Goal: Find specific page/section: Find specific page/section

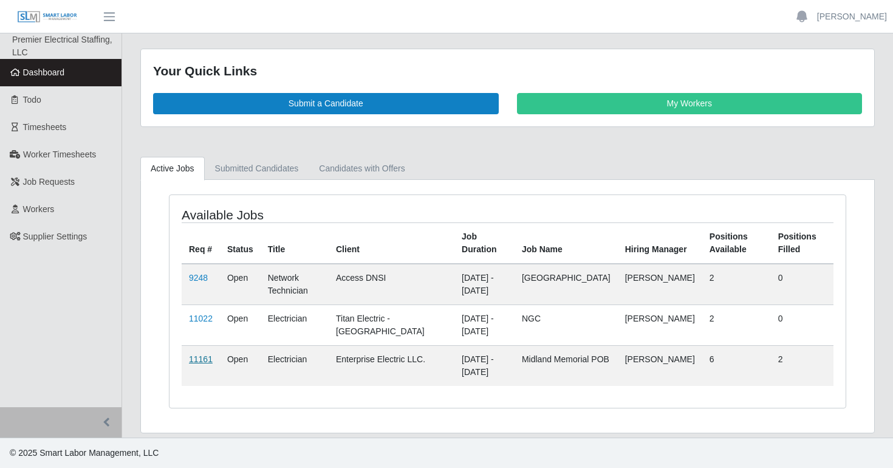
click at [197, 357] on link "11161" at bounding box center [201, 359] width 24 height 10
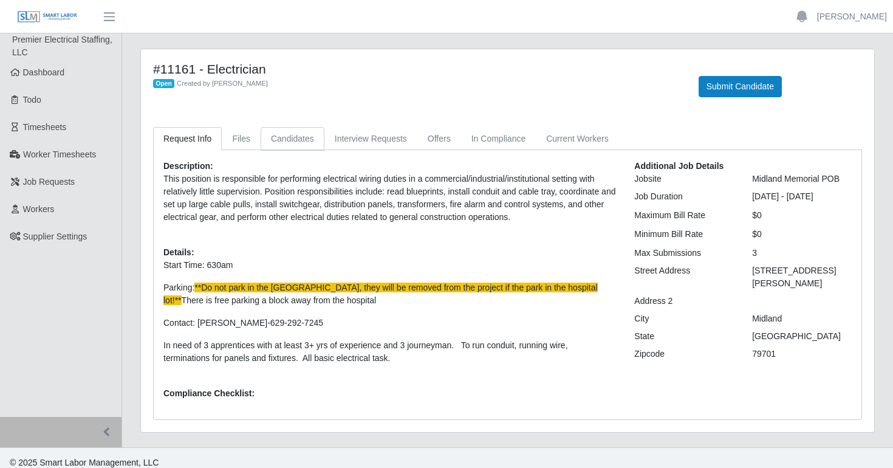
click at [274, 138] on link "Candidates" at bounding box center [292, 139] width 64 height 24
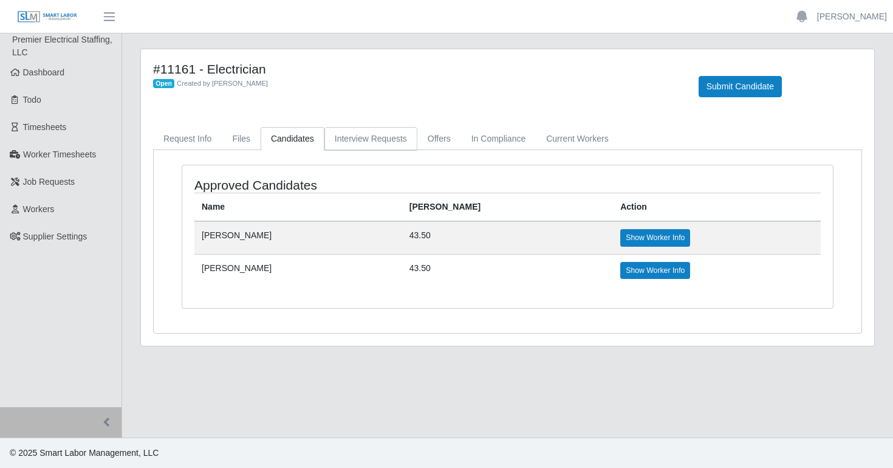
click at [353, 137] on link "Interview Requests" at bounding box center [370, 139] width 93 height 24
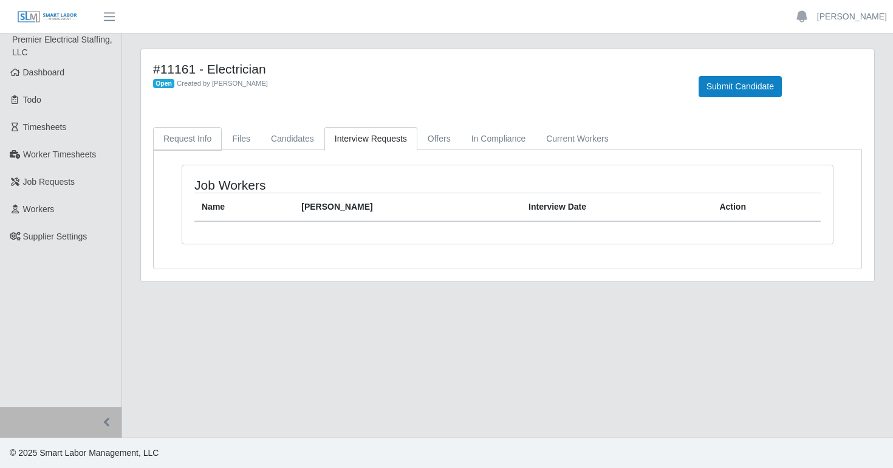
click at [193, 138] on link "Request Info" at bounding box center [187, 139] width 69 height 24
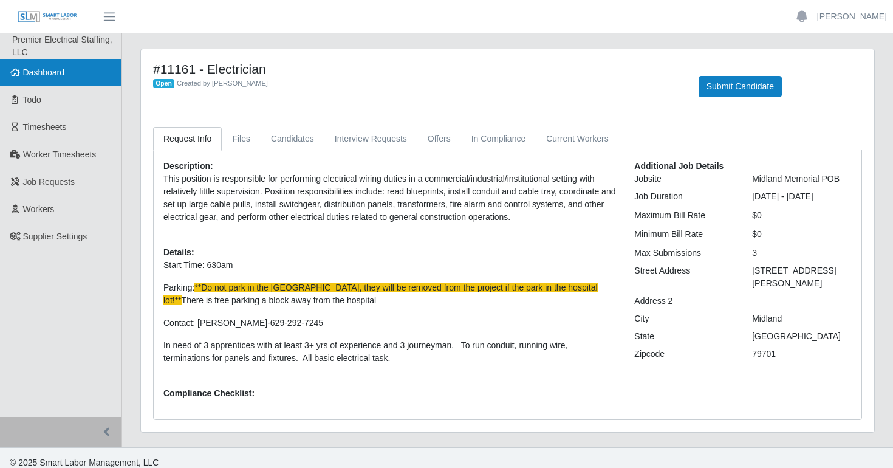
click at [39, 61] on link "Dashboard" at bounding box center [60, 72] width 121 height 27
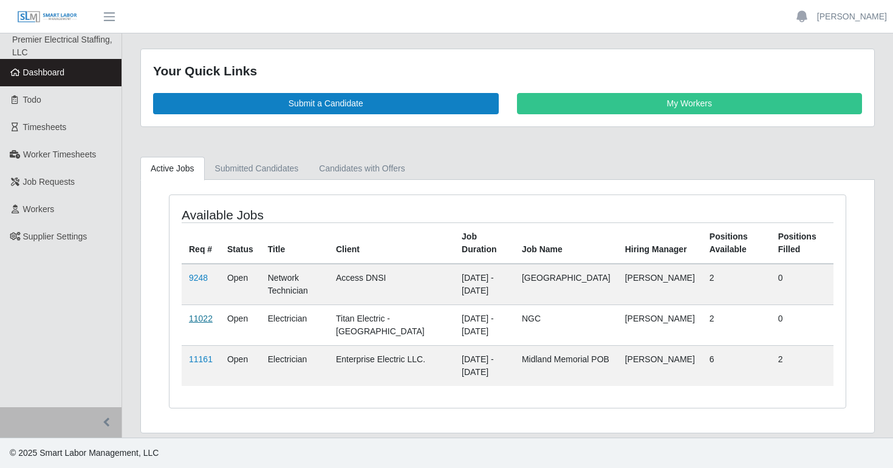
click at [199, 322] on link "11022" at bounding box center [201, 318] width 24 height 10
click at [240, 277] on td "Open" at bounding box center [240, 284] width 41 height 41
click at [197, 278] on link "9248" at bounding box center [198, 278] width 19 height 10
